Goal: Task Accomplishment & Management: Manage account settings

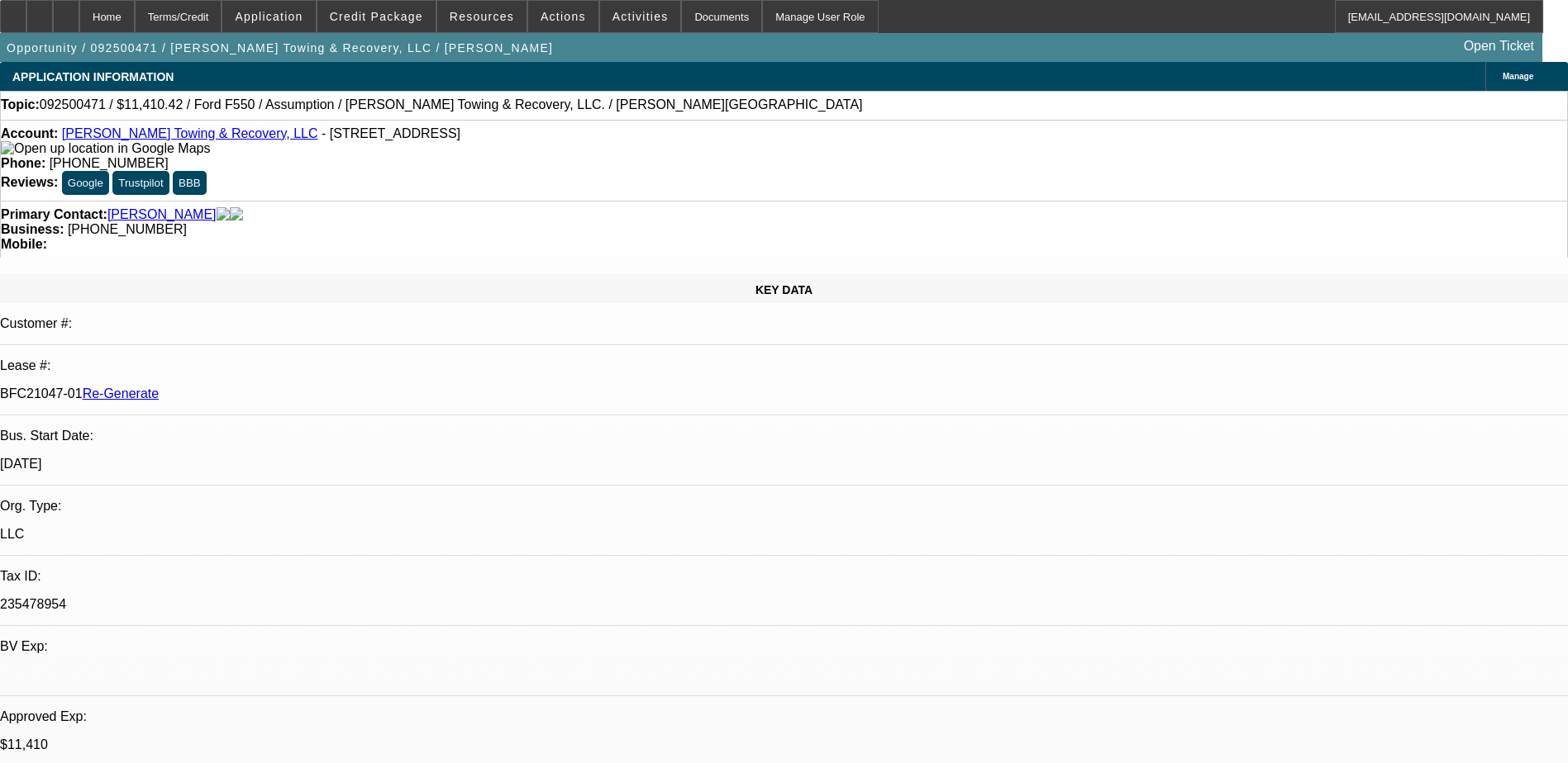
select select "0"
select select "2"
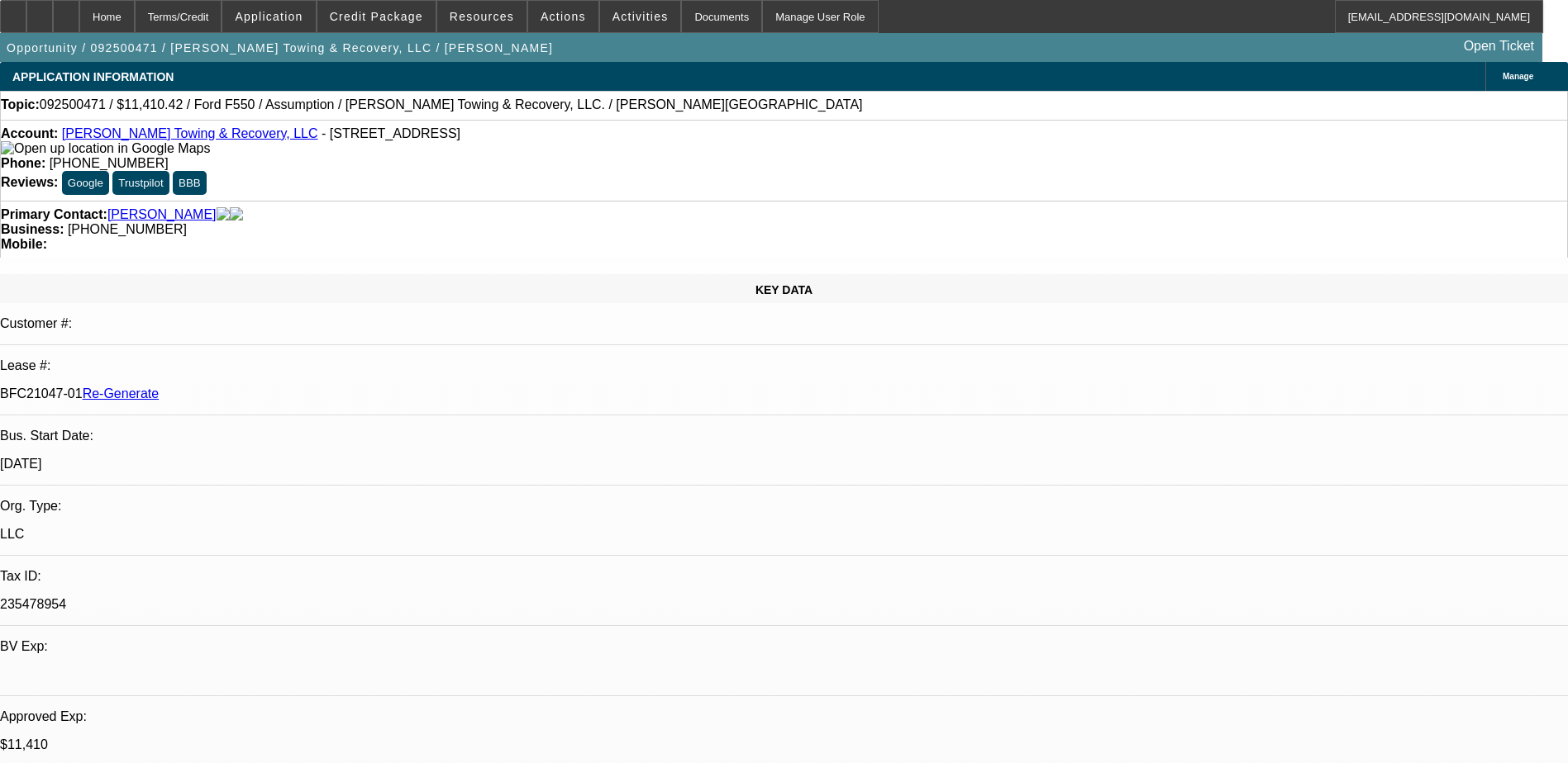
select select "0"
select select "2"
select select "0"
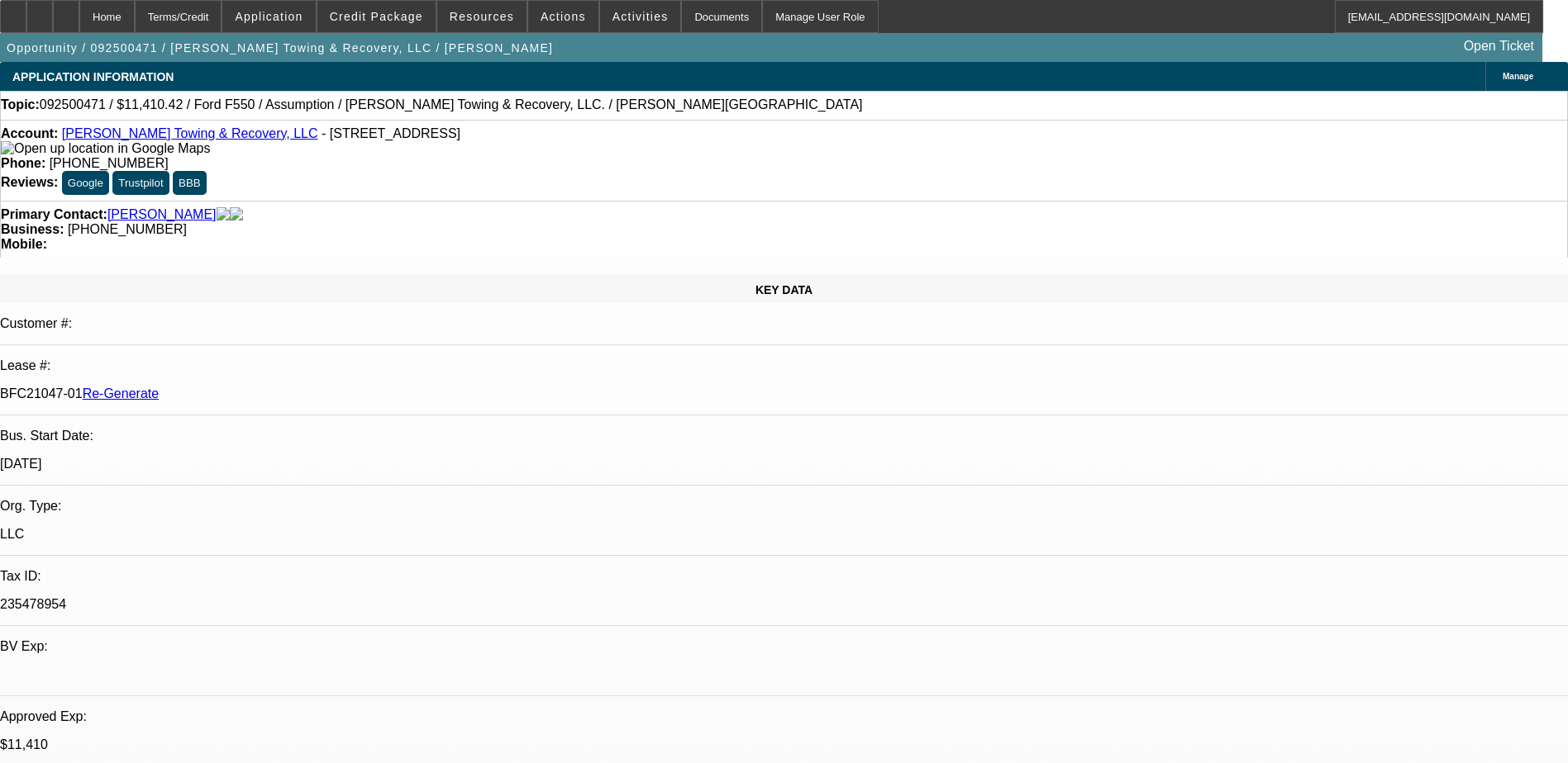
select select "2"
select select "0"
select select "1"
select select "2"
select select "6"
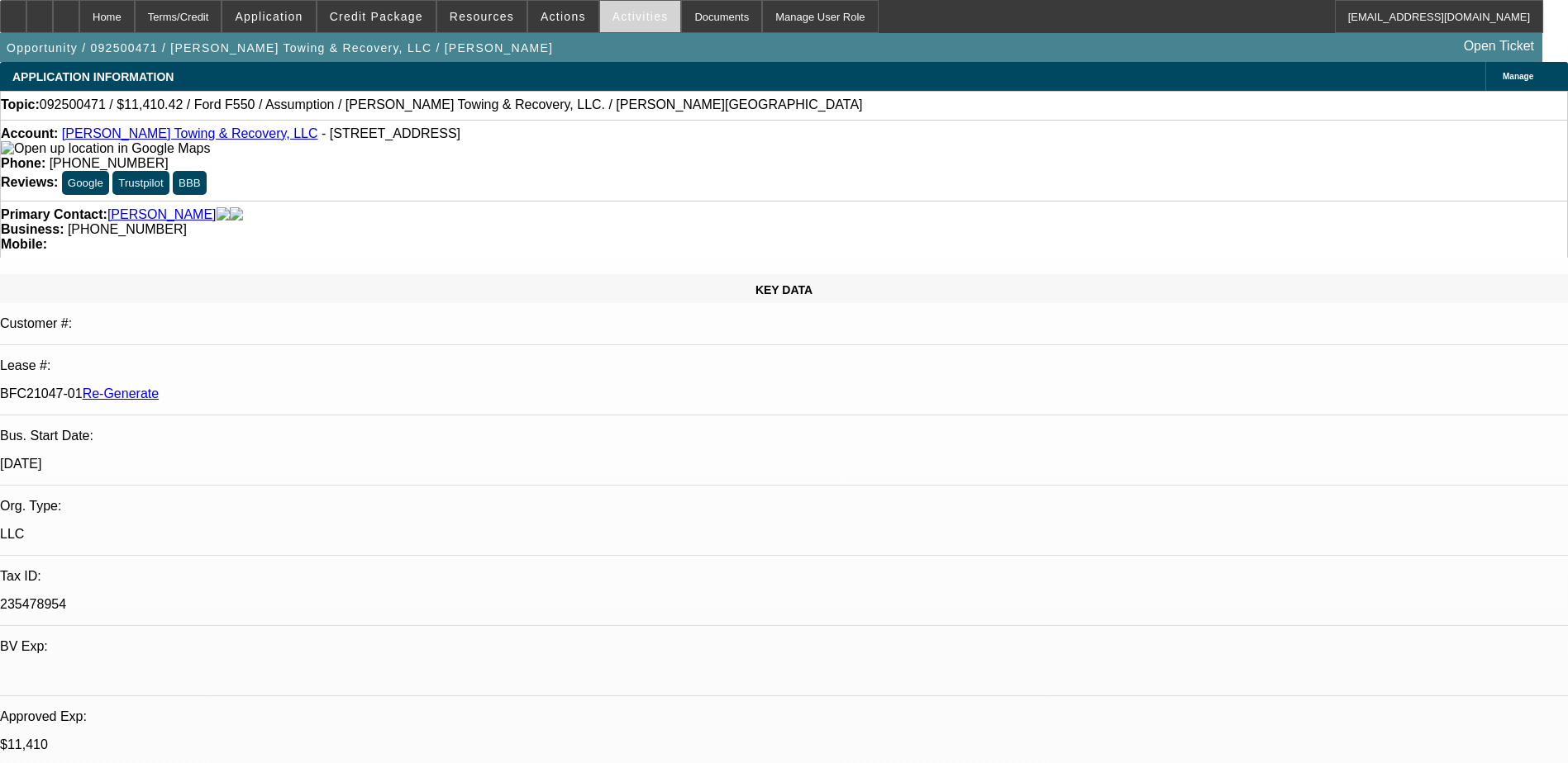
select select "1"
select select "2"
select select "6"
select select "1"
select select "2"
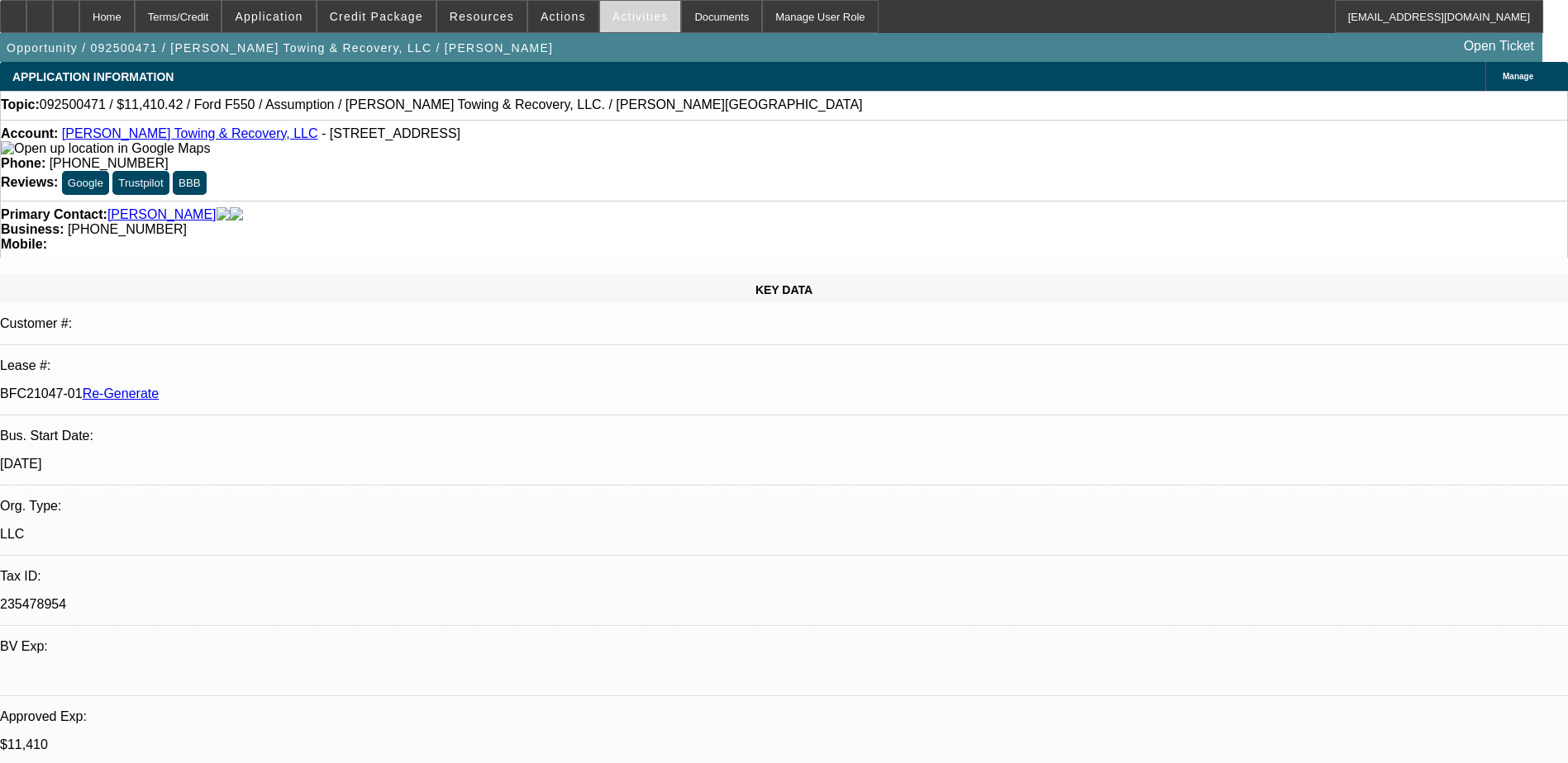
select select "6"
select select "1"
select select "2"
select select "6"
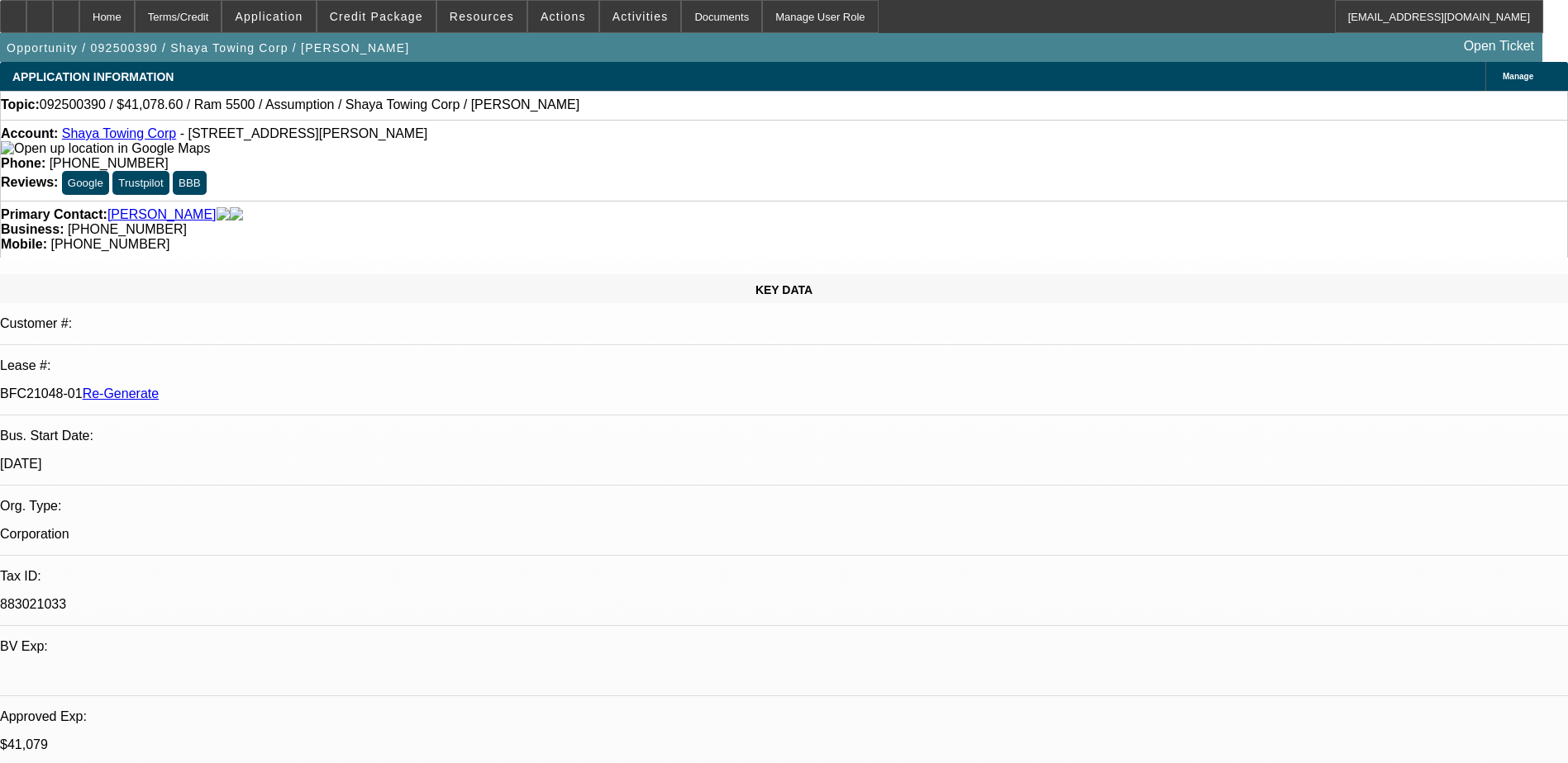
select select "0"
select select "2"
select select "0.1"
select select "0"
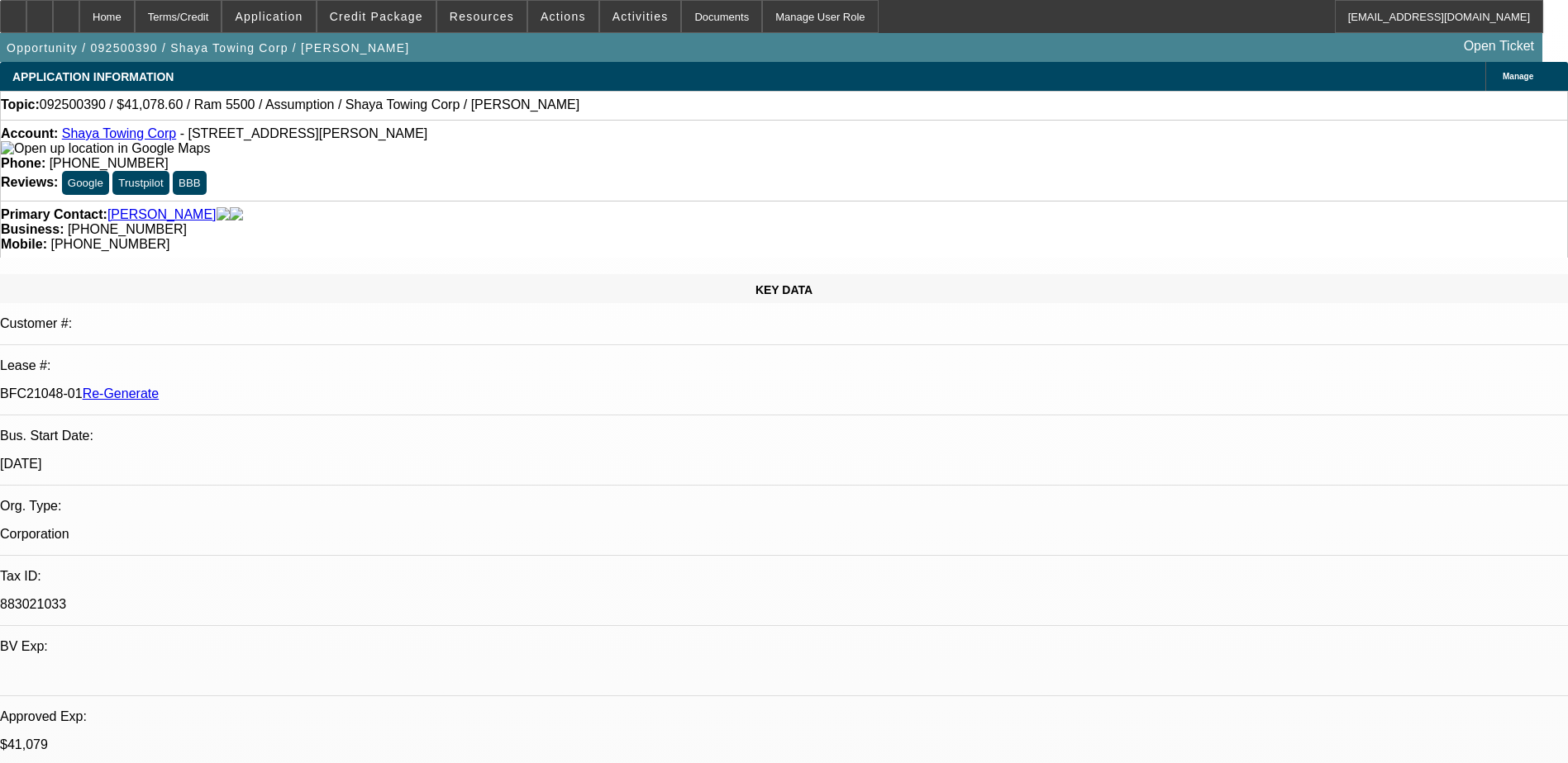
select select "0.1"
select select "1"
select select "2"
select select "4"
select select "1"
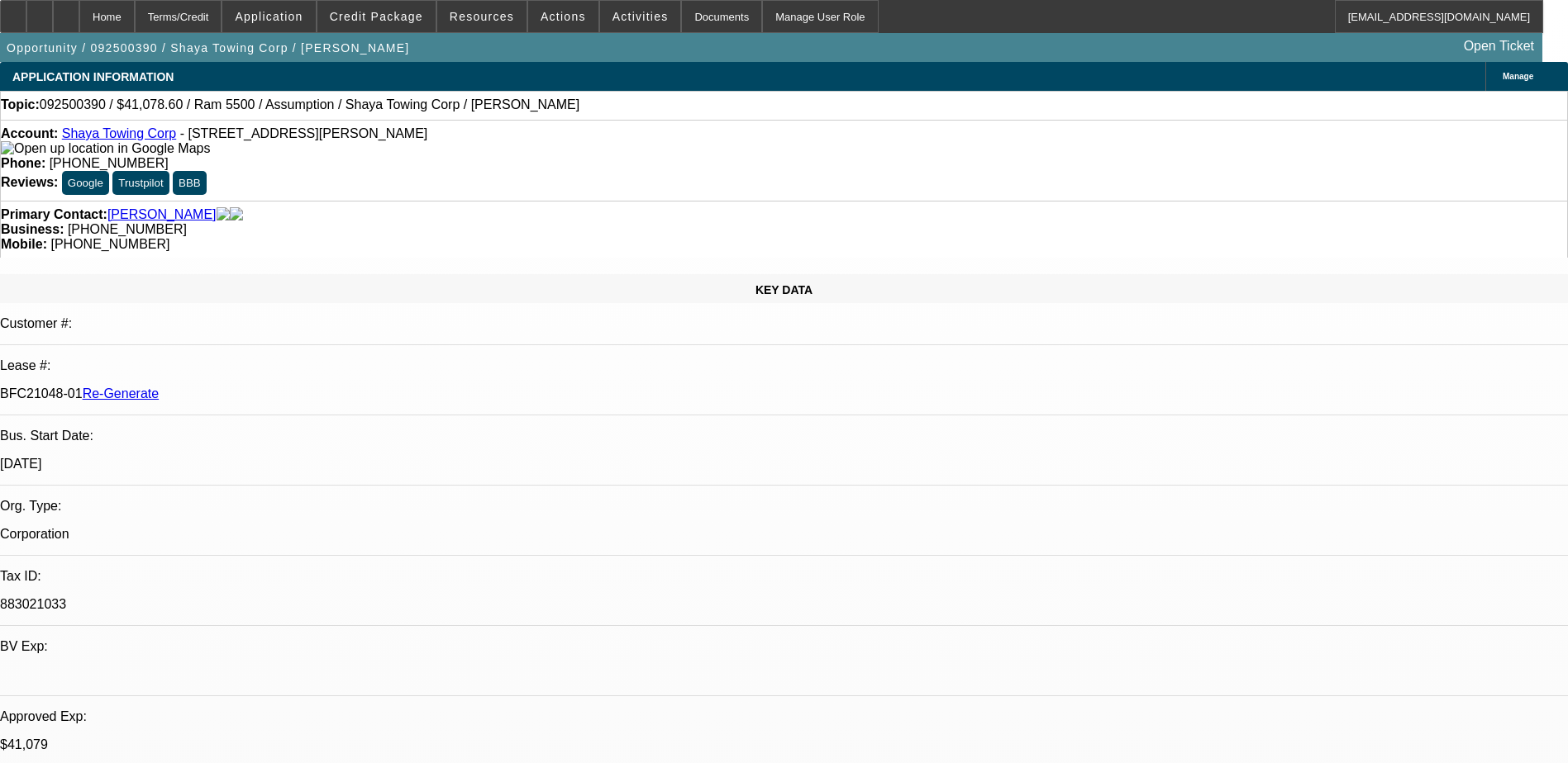
select select "1"
select select "4"
drag, startPoint x: 62, startPoint y: 106, endPoint x: 102, endPoint y: 107, distance: 40.0
click at [103, 107] on span "092500390 / $41,078.60 / Ram 5500 / Assumption / Shaya Towing Corp / Peralta, E…" at bounding box center [310, 104] width 540 height 15
drag, startPoint x: 102, startPoint y: 107, endPoint x: 92, endPoint y: 106, distance: 10.0
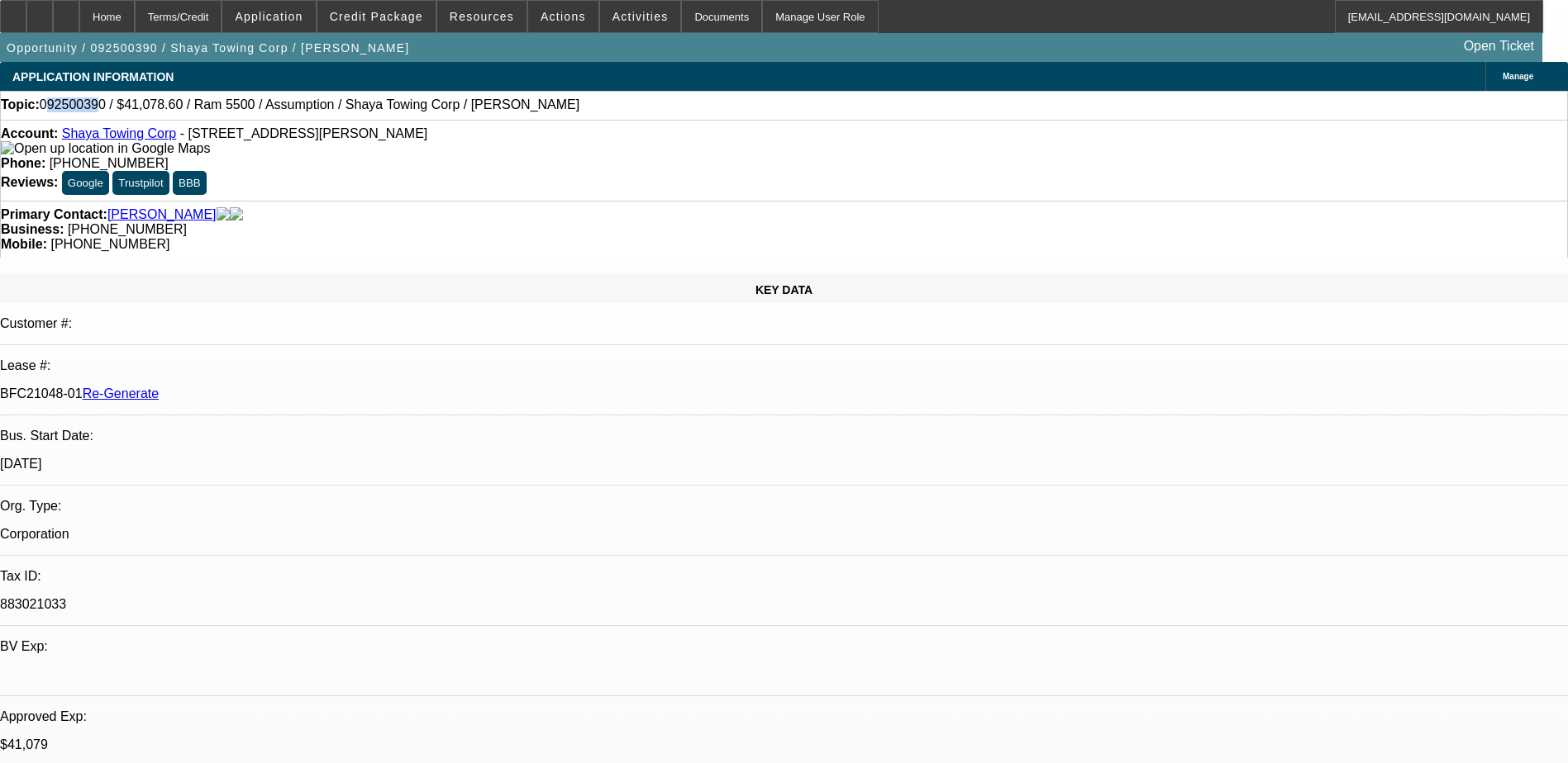
click at [95, 106] on span "092500390 / $41,078.60 / Ram 5500 / Assumption / Shaya Towing Corp / Peralta, E…" at bounding box center [310, 104] width 540 height 15
drag, startPoint x: 59, startPoint y: 106, endPoint x: 108, endPoint y: 108, distance: 49.0
click at [108, 108] on span "092500390 / $41,078.60 / Ram 5500 / Assumption / Shaya Towing Corp / Peralta, E…" at bounding box center [310, 104] width 540 height 15
copy span "092500390"
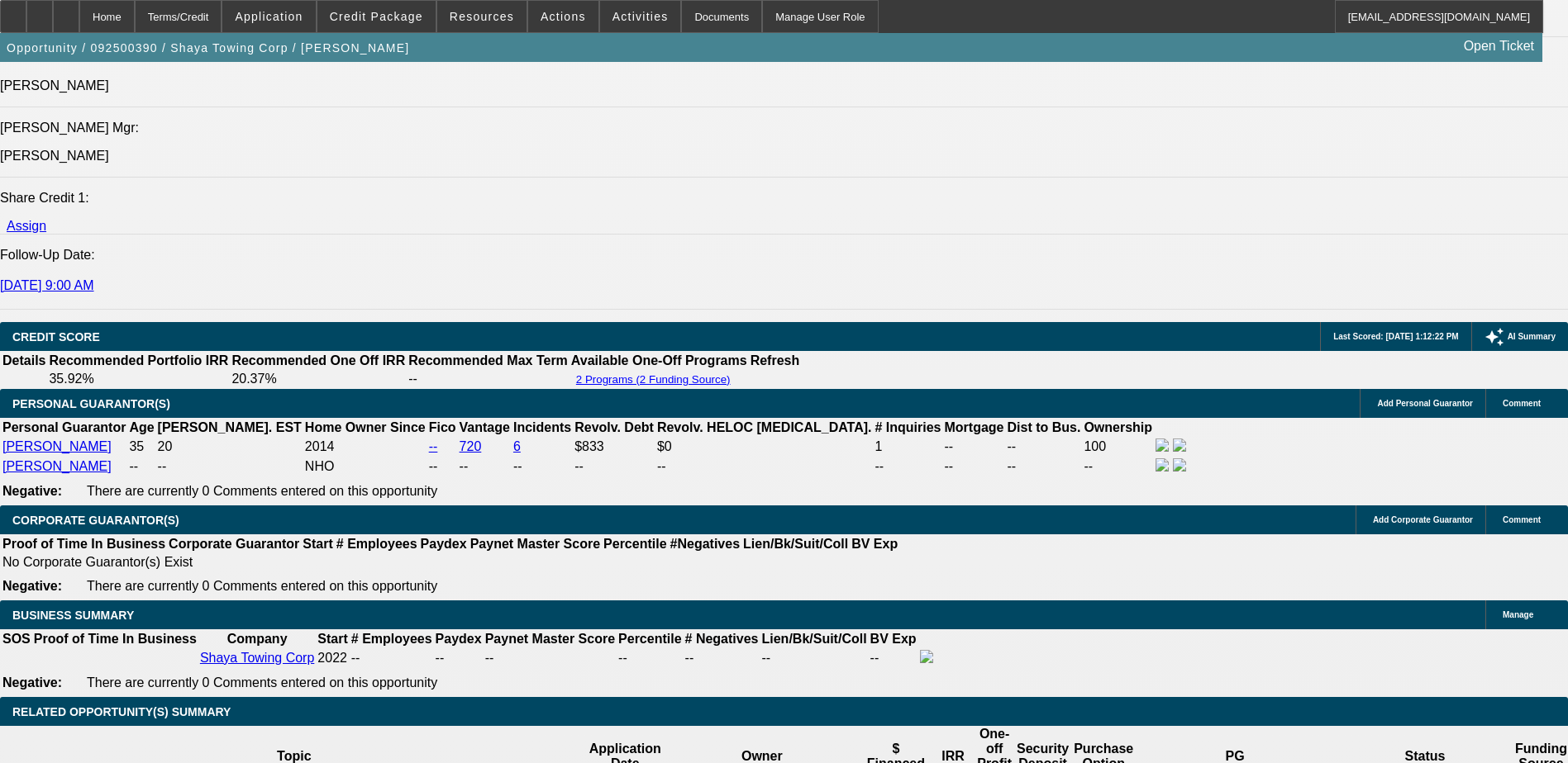
scroll to position [2148, 0]
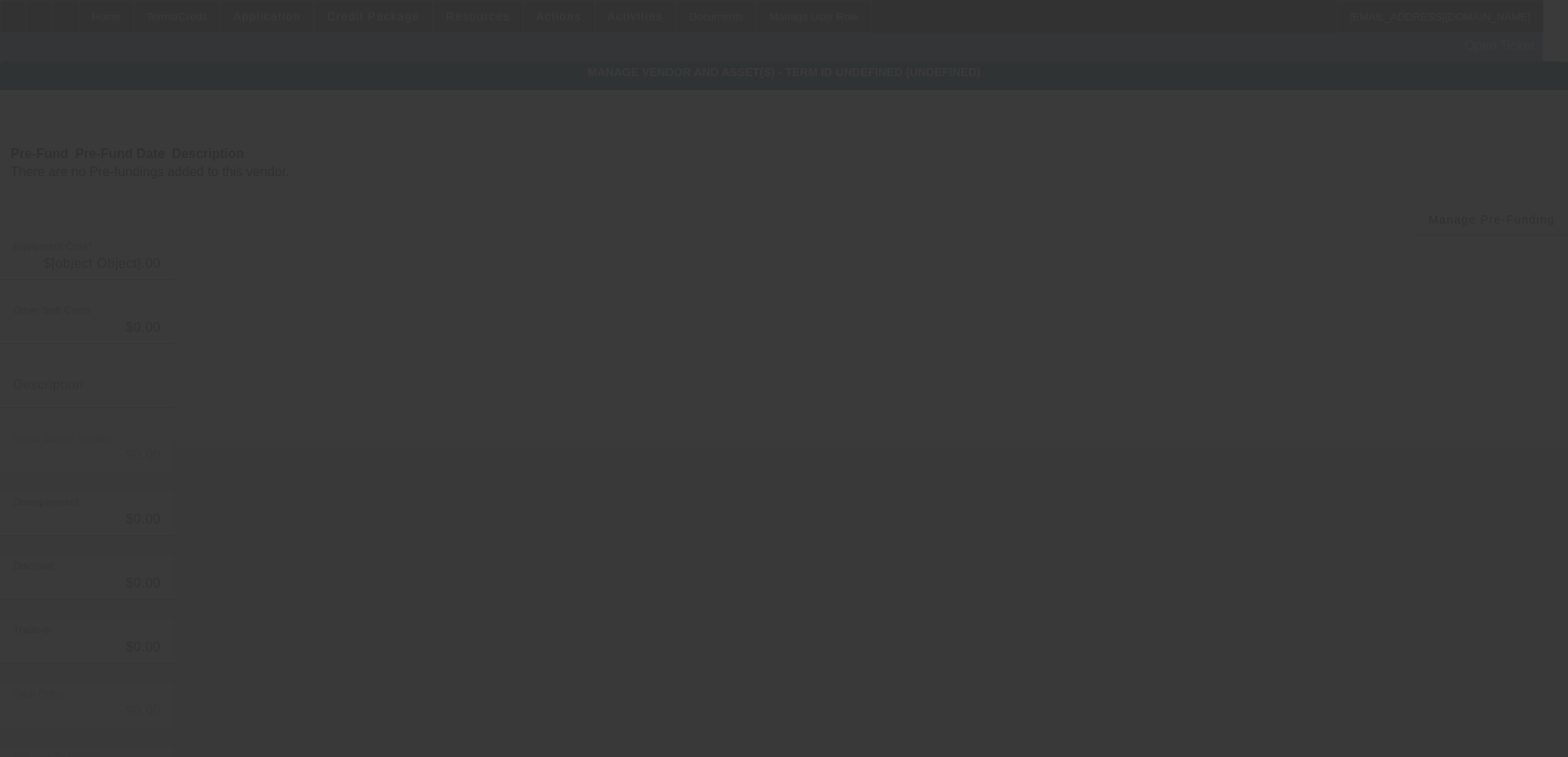
type input "$76,598.00"
type input "$35,519.40"
type input "$41,078.60"
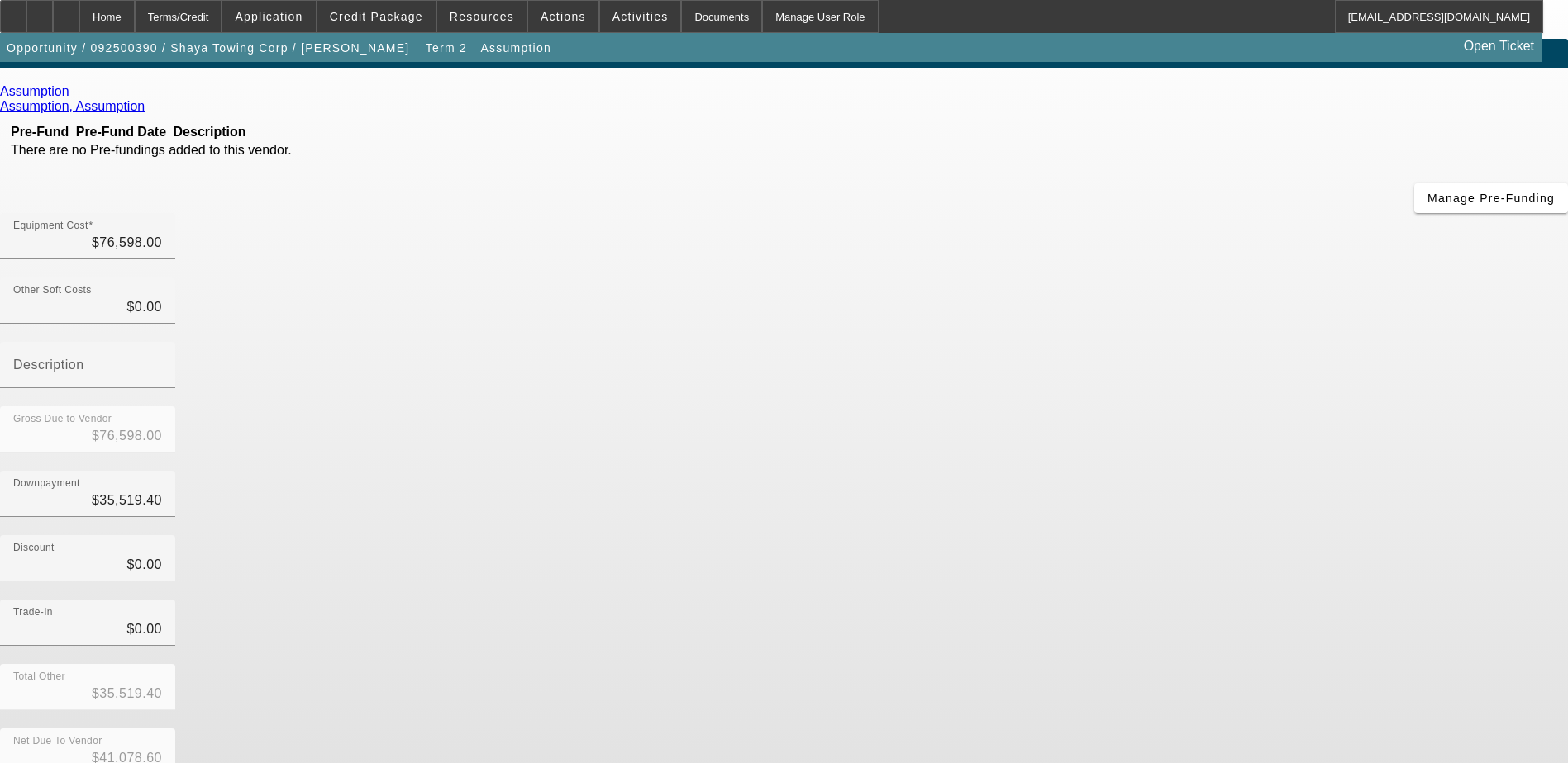
scroll to position [37, 0]
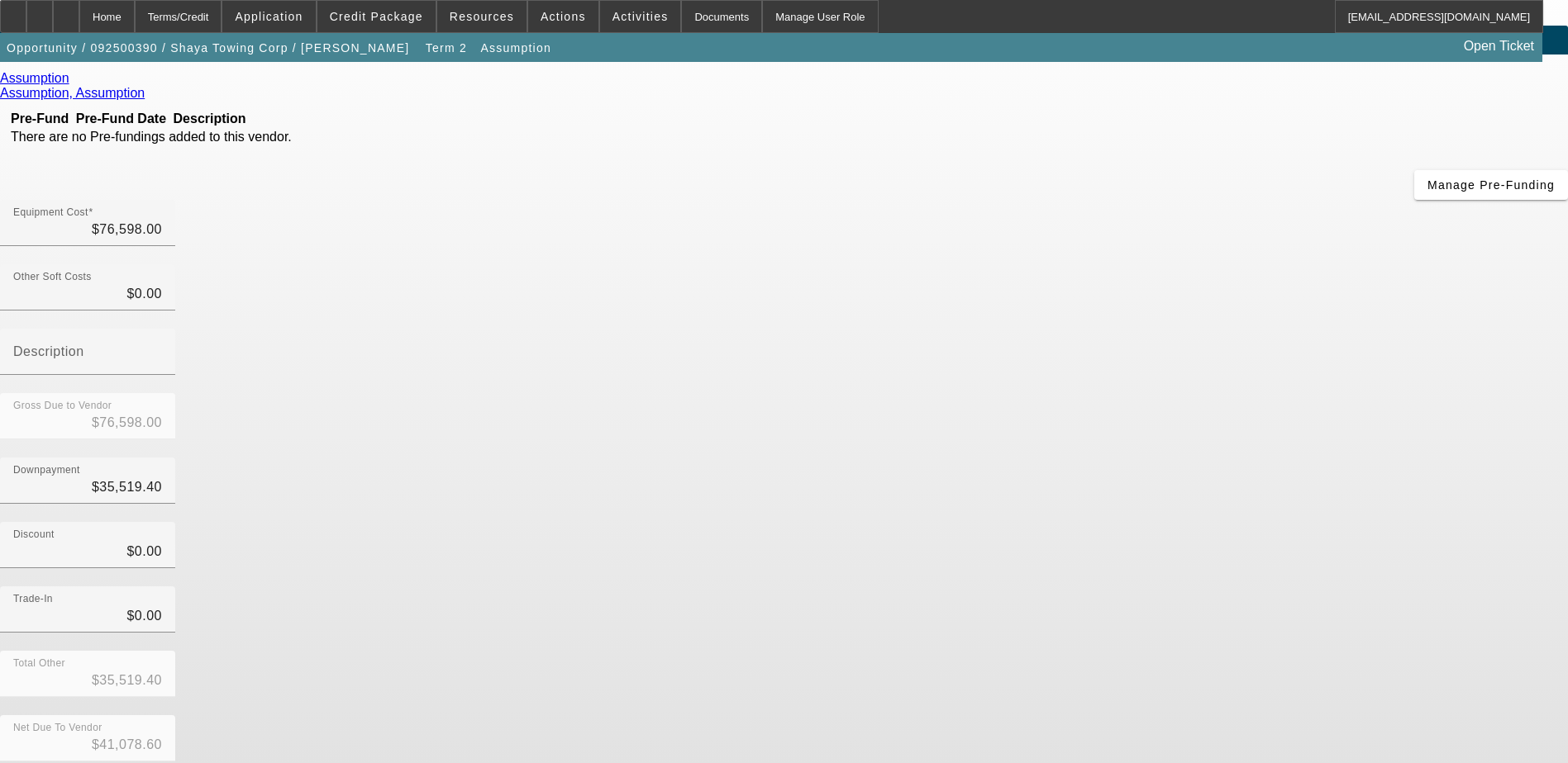
drag, startPoint x: 709, startPoint y: 707, endPoint x: 771, endPoint y: 709, distance: 62.0
copy td "BFC18865-01"
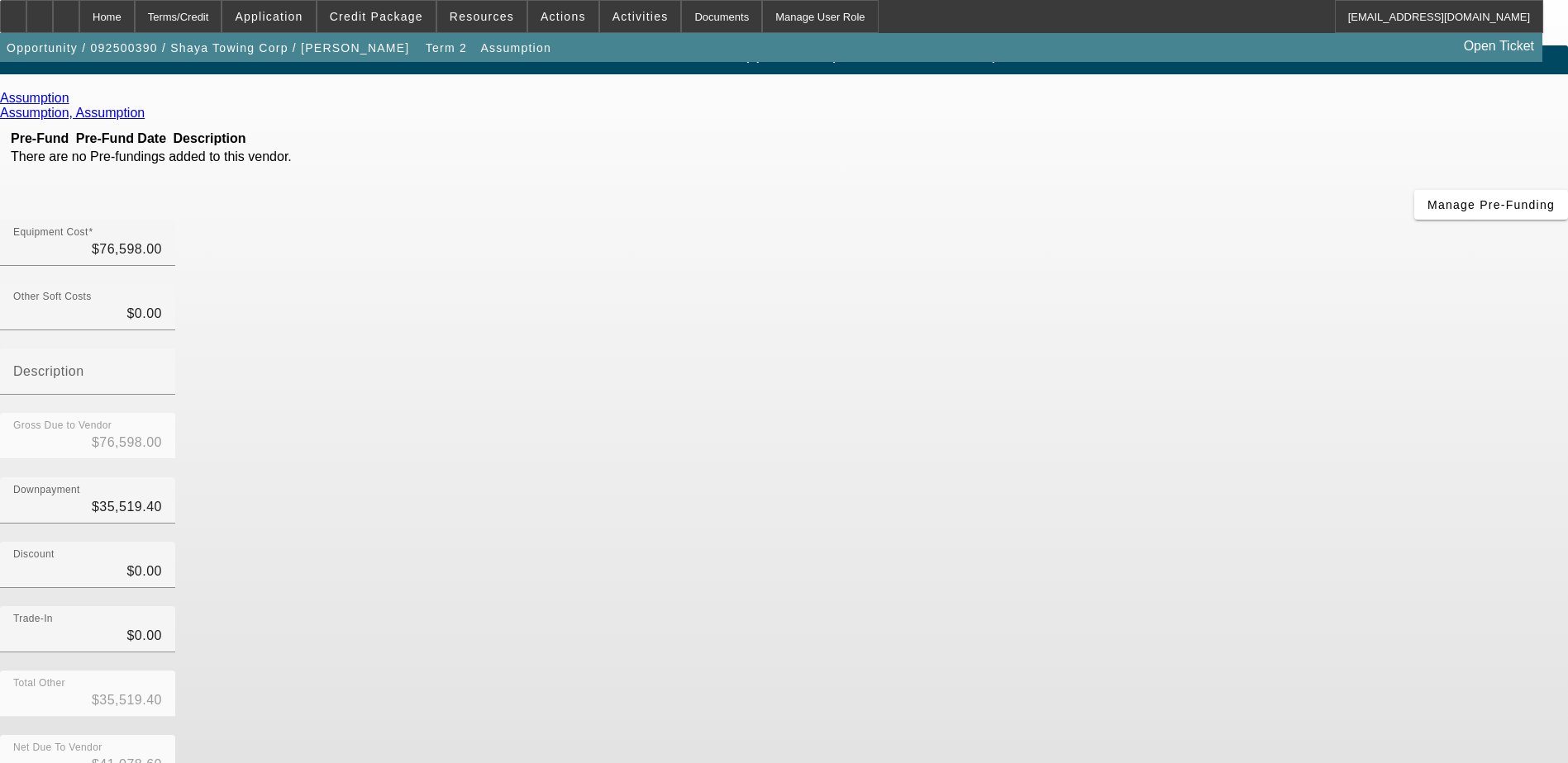
scroll to position [0, 0]
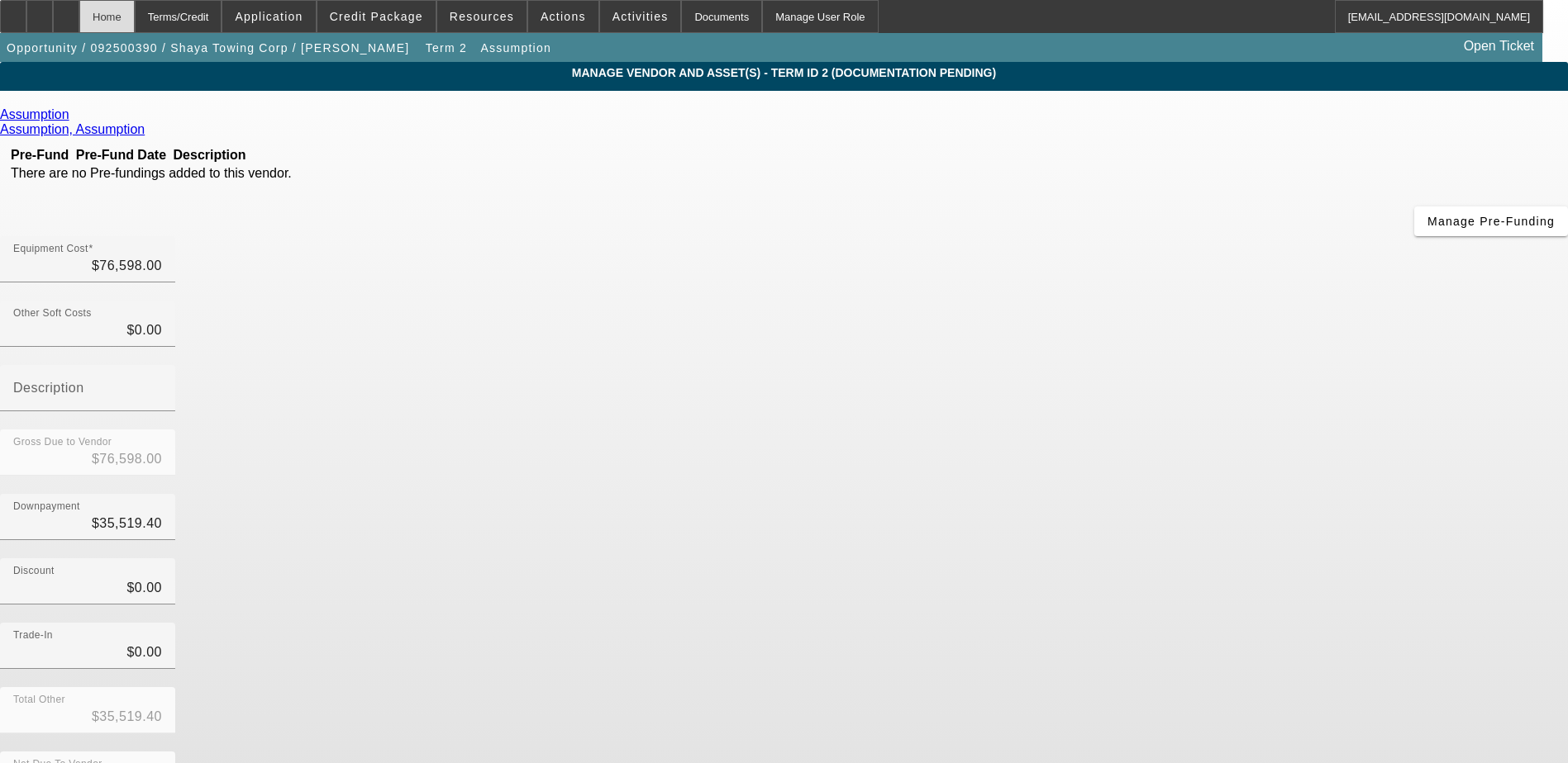
click at [135, 16] on div "Home" at bounding box center [107, 16] width 56 height 33
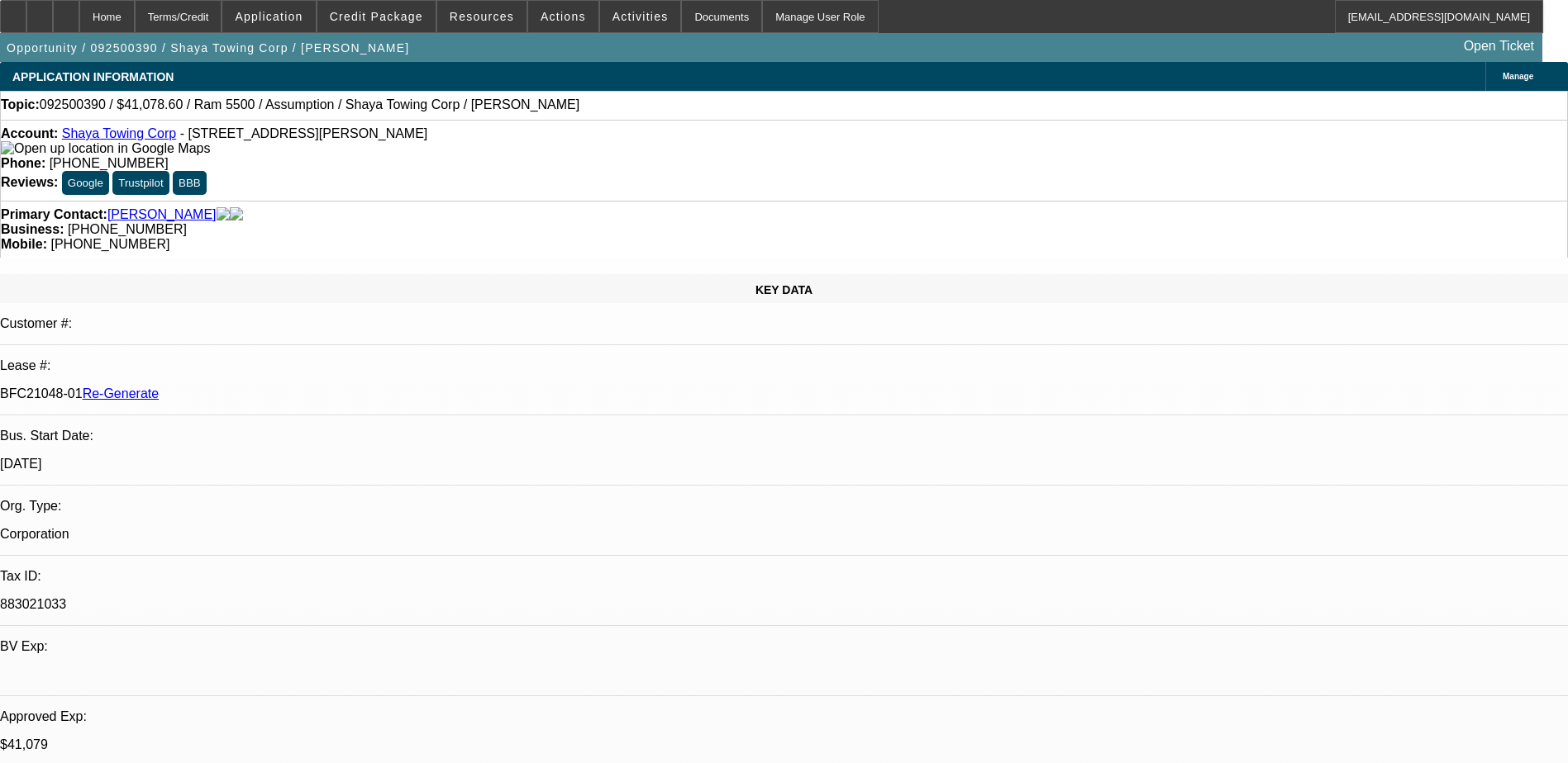
select select "0"
select select "2"
select select "0.1"
select select "4"
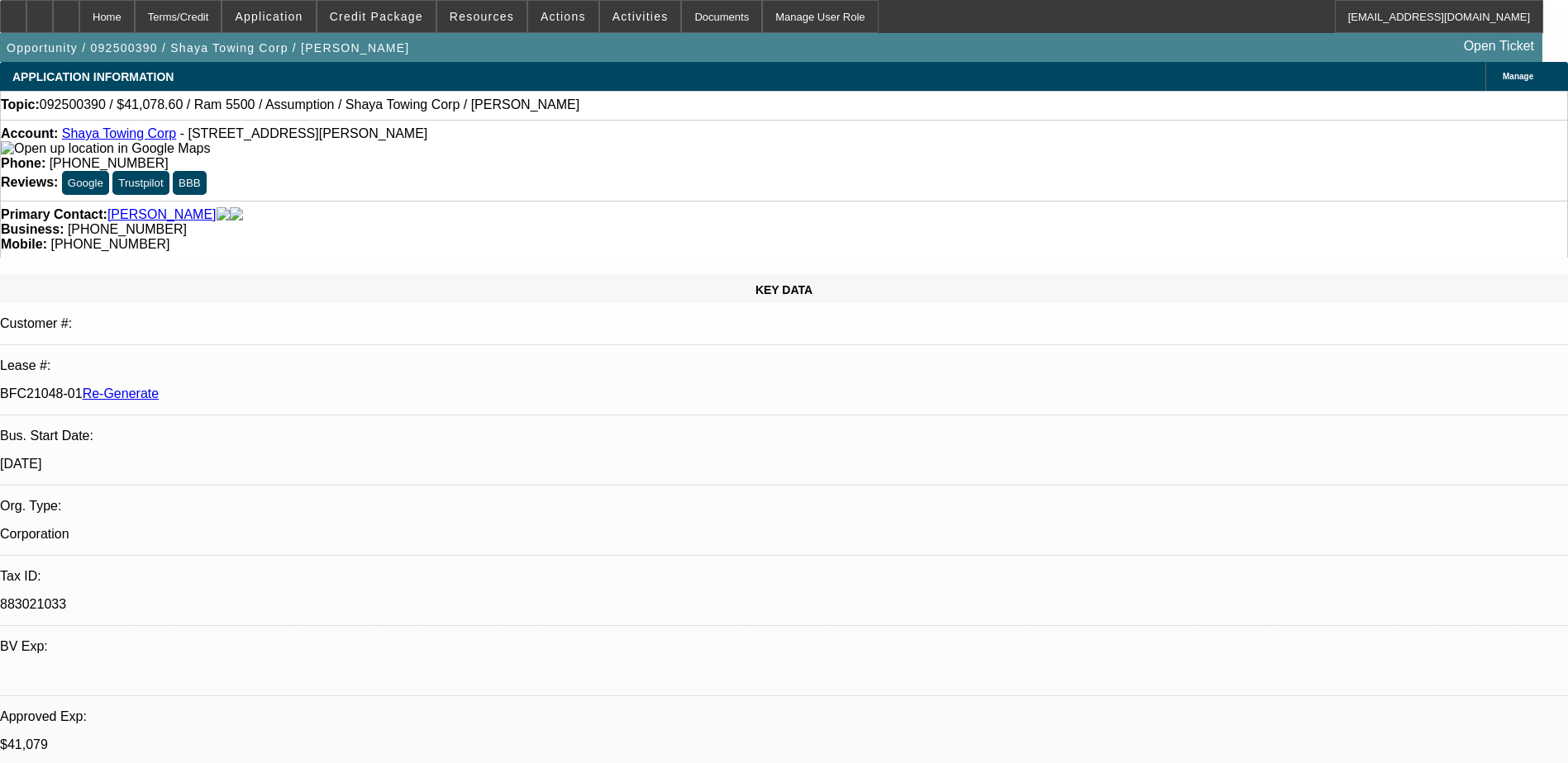
select select "0"
select select "0.1"
select select "4"
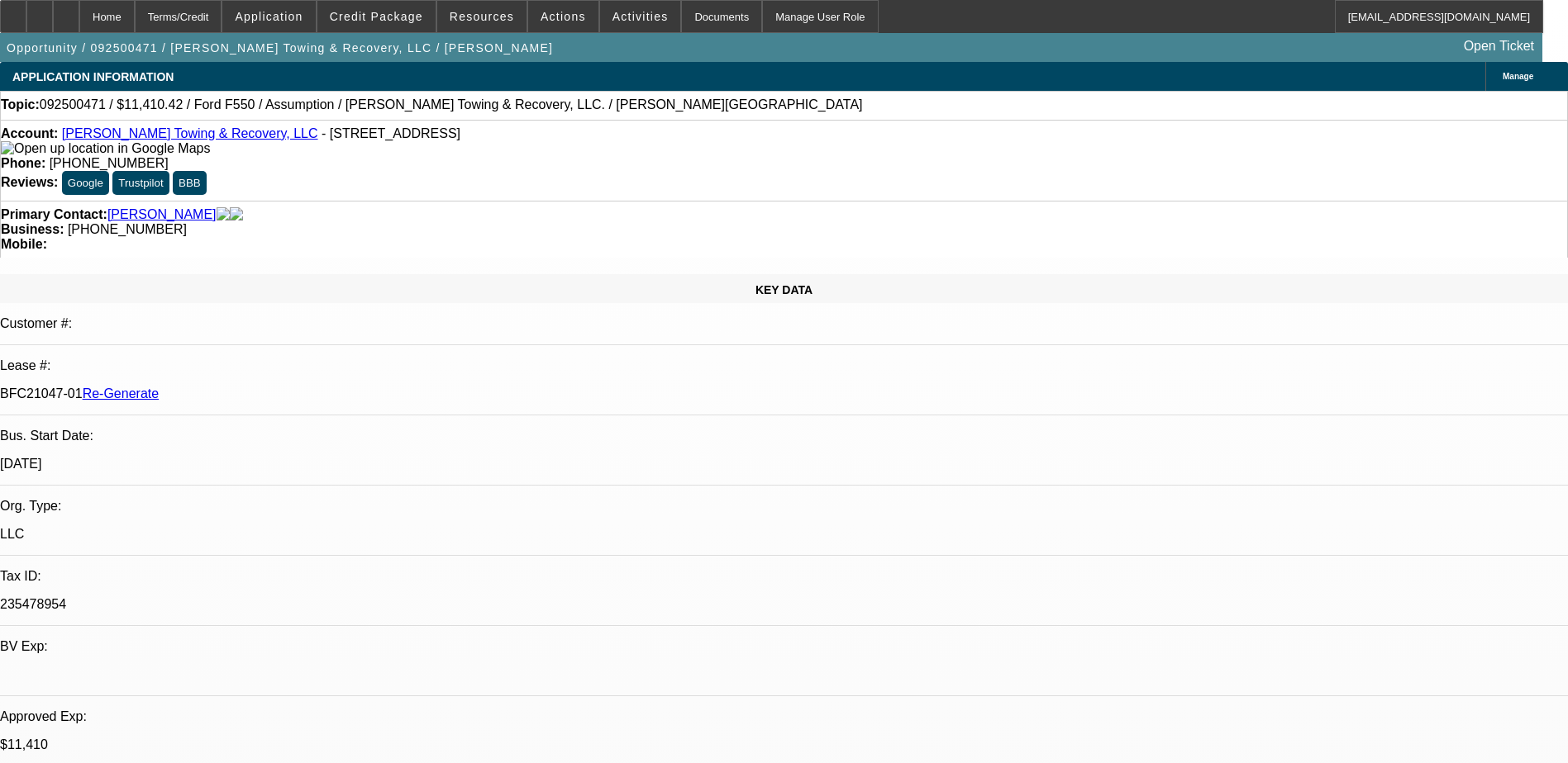
select select "0"
select select "2"
select select "0"
select select "6"
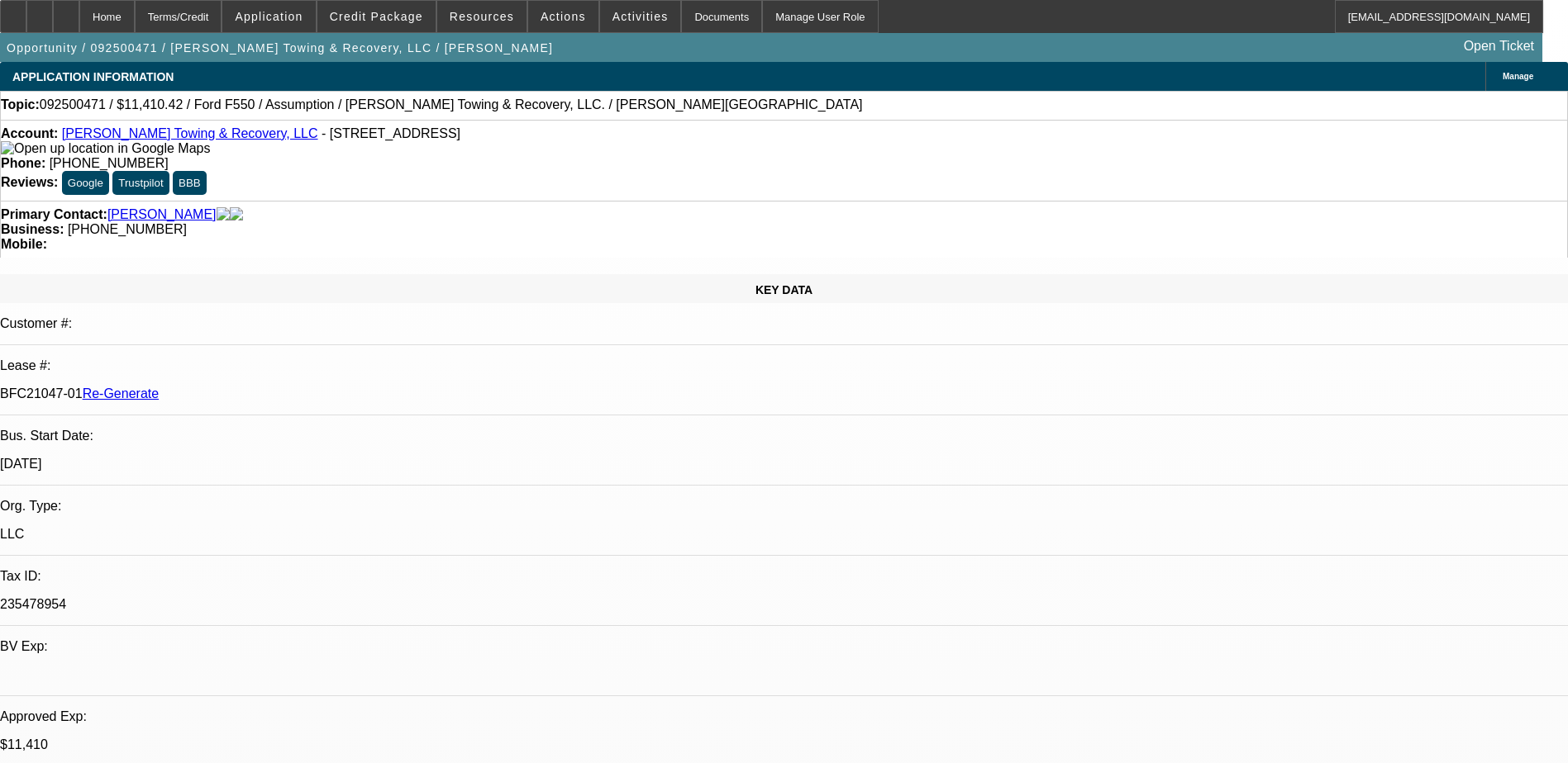
select select "0"
select select "2"
select select "0"
select select "6"
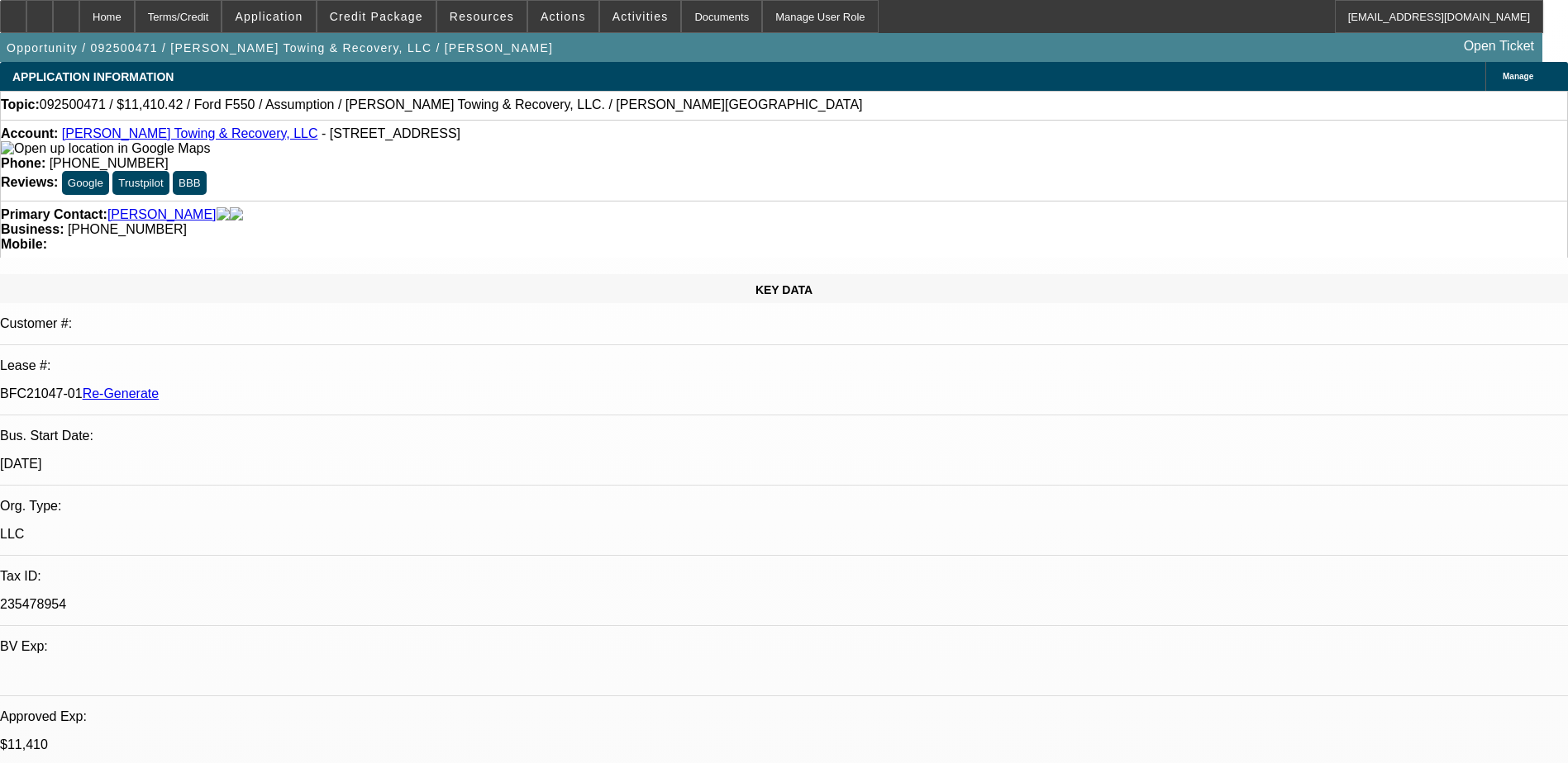
select select "0"
select select "2"
select select "0"
select select "6"
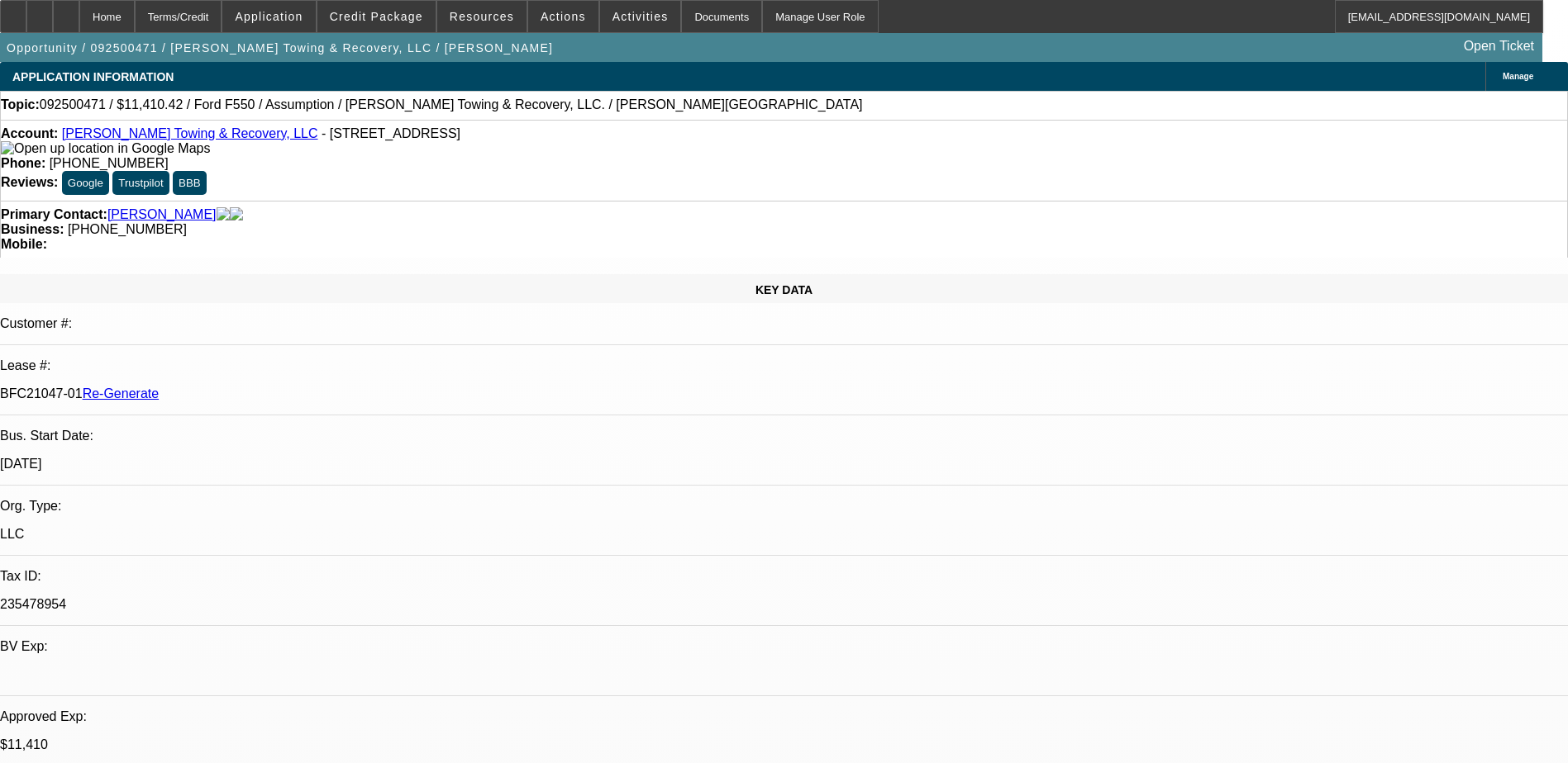
select select "0"
select select "2"
select select "0"
select select "6"
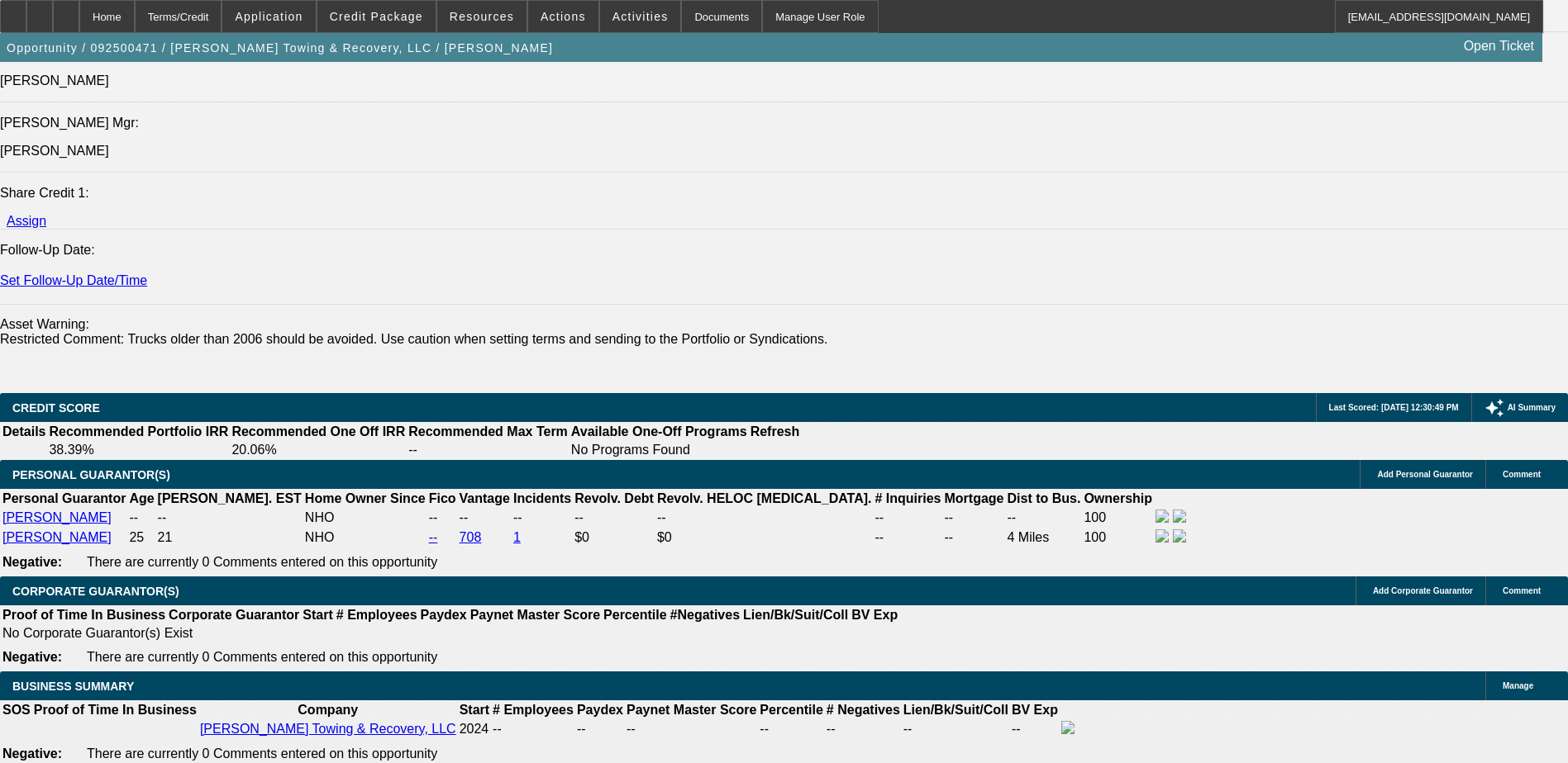
scroll to position [2148, 0]
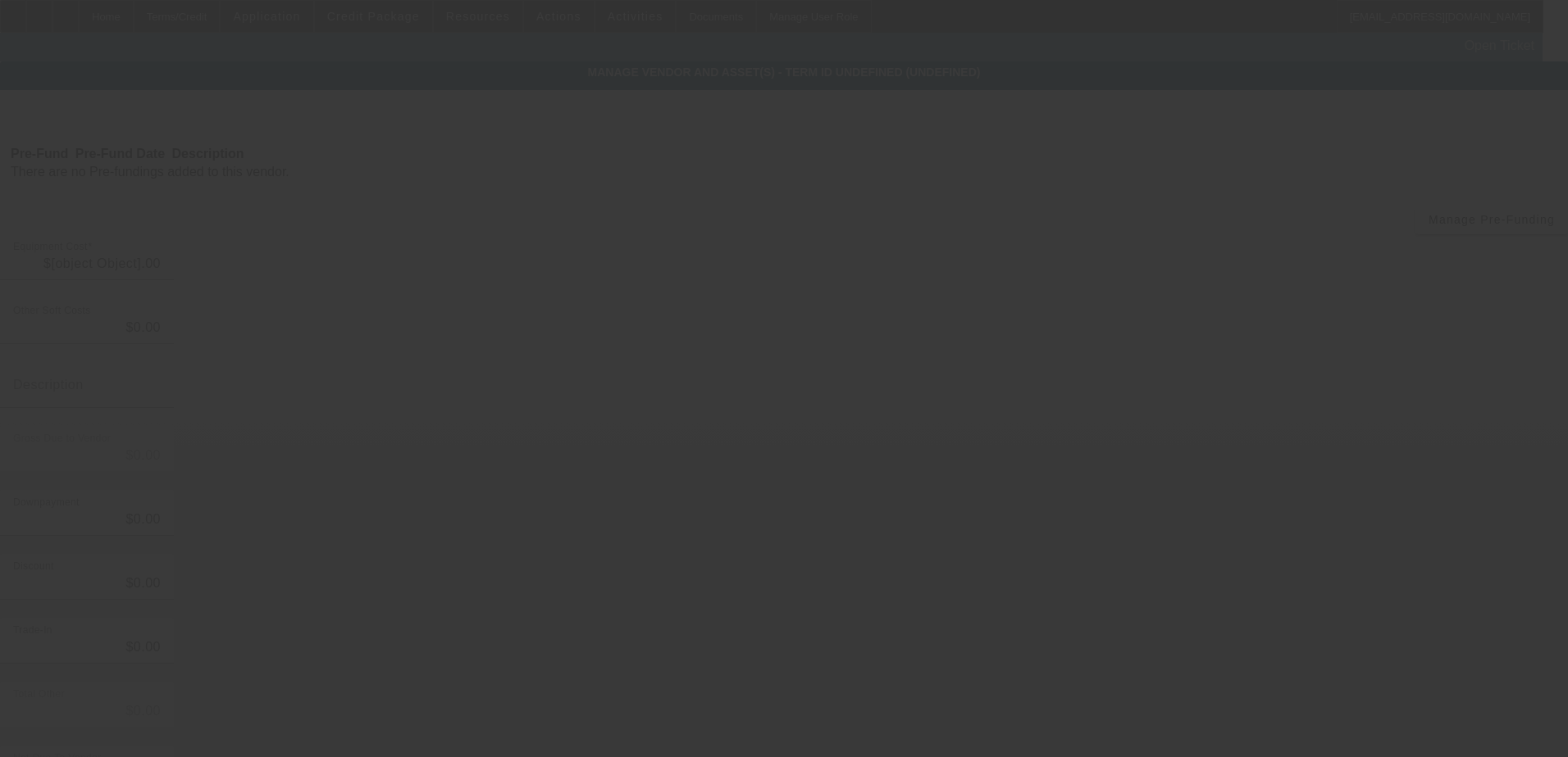
type input "$21,000.00"
type input "$9,589.58"
type input "$11,410.42"
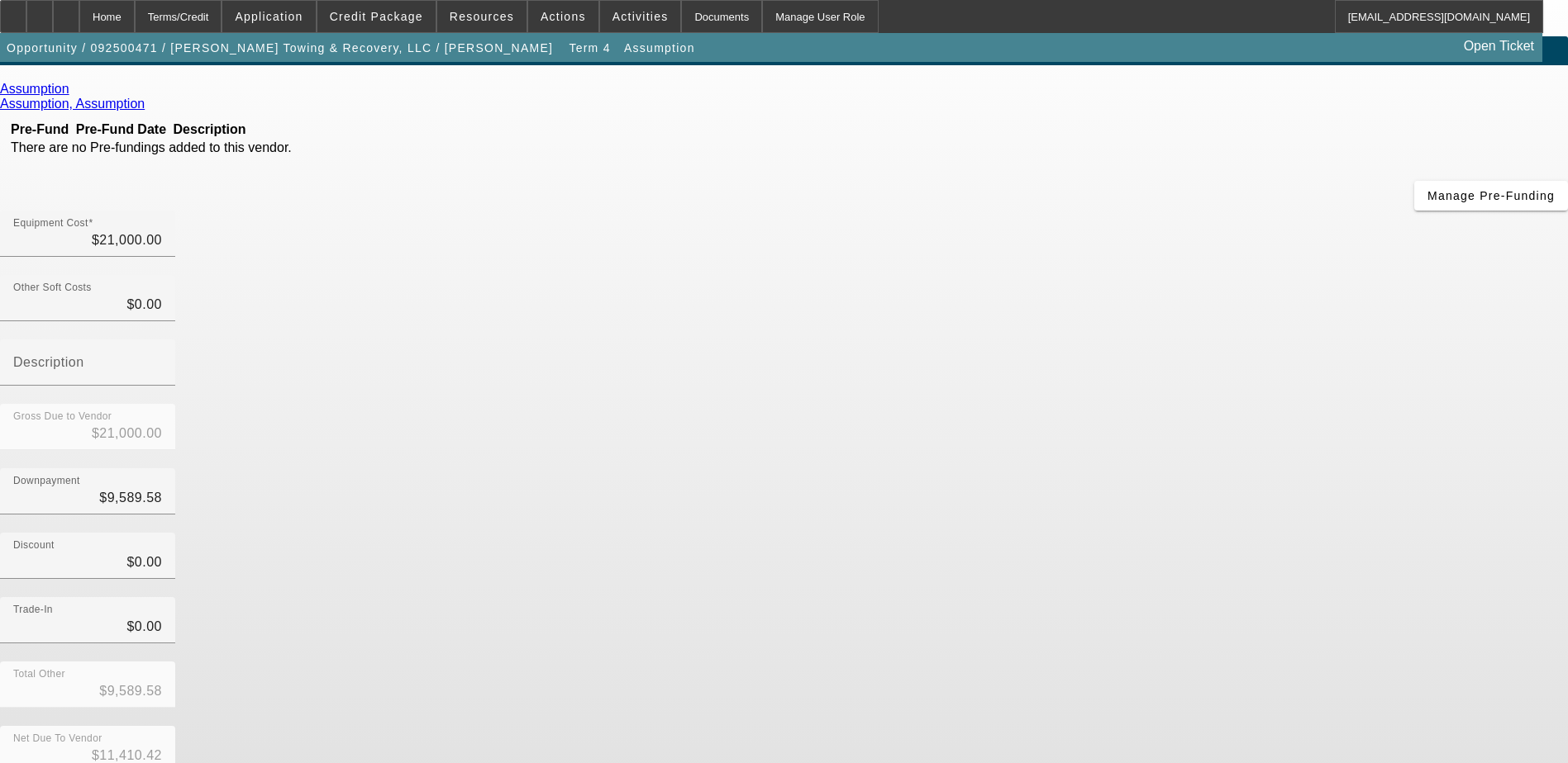
scroll to position [37, 0]
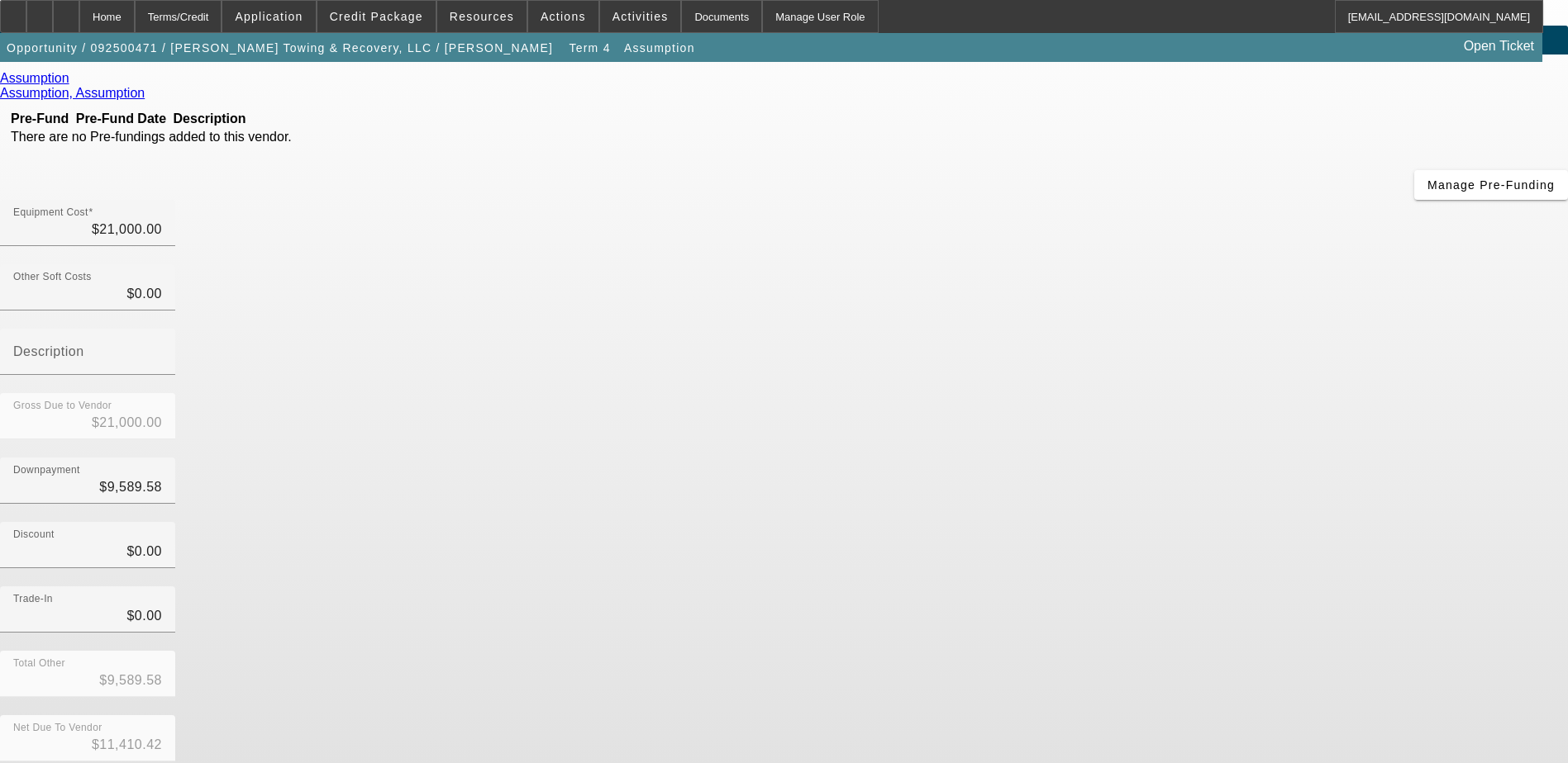
drag, startPoint x: 733, startPoint y: 709, endPoint x: 798, endPoint y: 711, distance: 65.0
copy td "BFC10873-08"
